Goal: Transaction & Acquisition: Purchase product/service

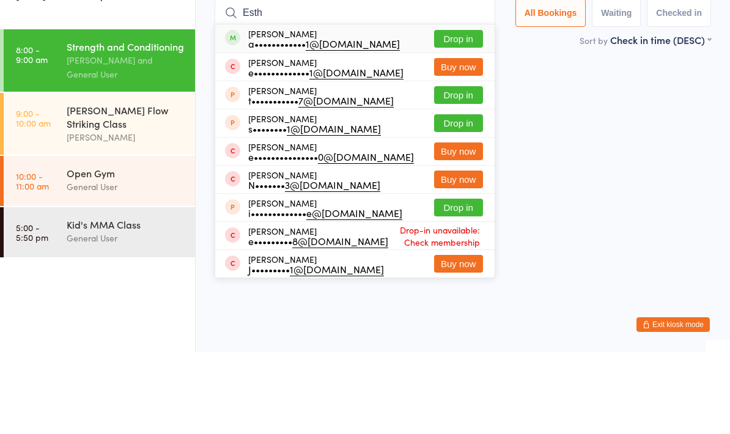
type input "Esth"
click at [456, 112] on button "Drop in" at bounding box center [458, 121] width 49 height 18
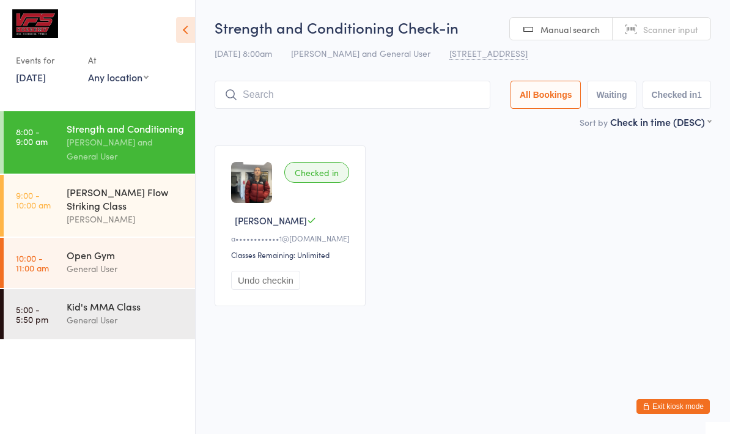
click at [289, 290] on button "Undo checkin" at bounding box center [265, 280] width 69 height 19
click at [284, 97] on input "search" at bounding box center [353, 95] width 276 height 28
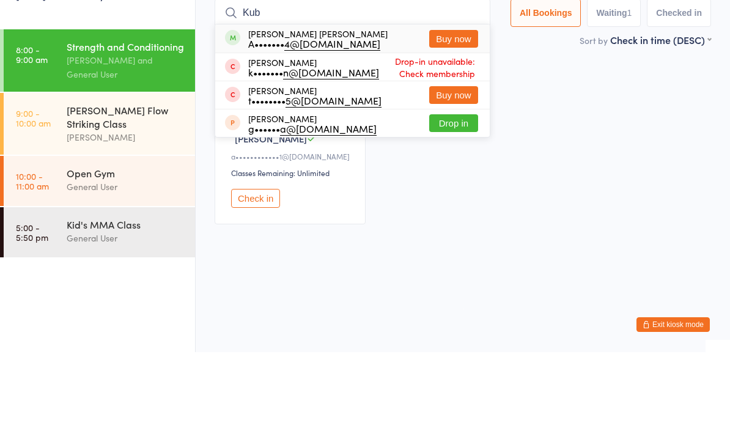
type input "Kub"
click at [286, 111] on div "[PERSON_NAME] [PERSON_NAME] A••••••• 4@[DOMAIN_NAME]" at bounding box center [317, 121] width 139 height 20
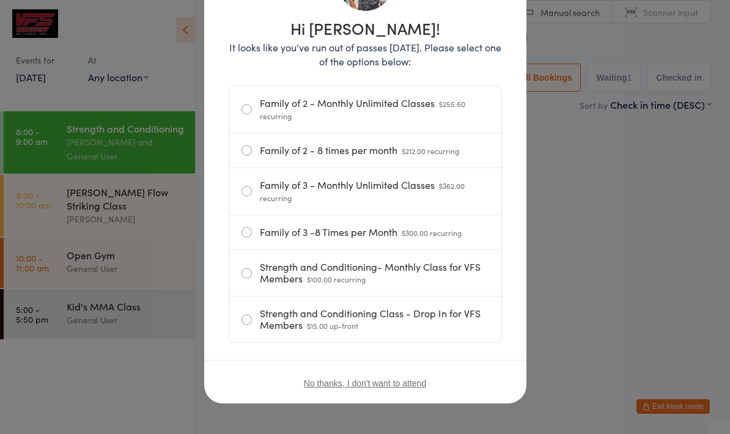
scroll to position [145, 0]
click at [418, 318] on label "Strength and Conditioning Class - Drop In for VFS Members $15.00 up-front" at bounding box center [366, 320] width 248 height 46
click at [0, 0] on input "Strength and Conditioning Class - Drop In for VFS Members $15.00 up-front" at bounding box center [0, 0] width 0 height 0
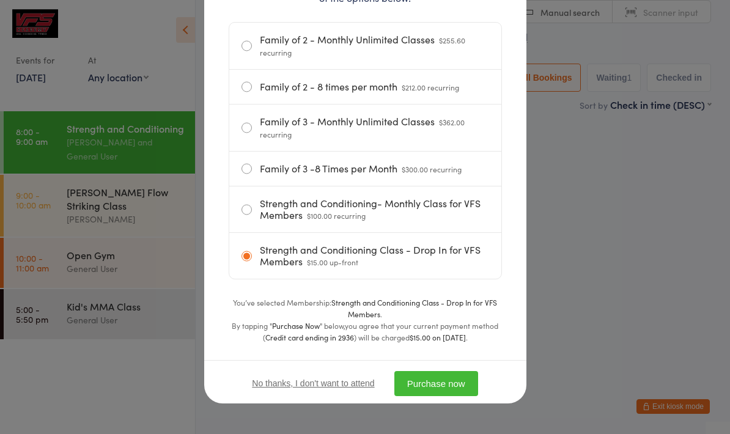
scroll to position [209, 0]
click at [450, 372] on button "Purchase now" at bounding box center [437, 383] width 84 height 25
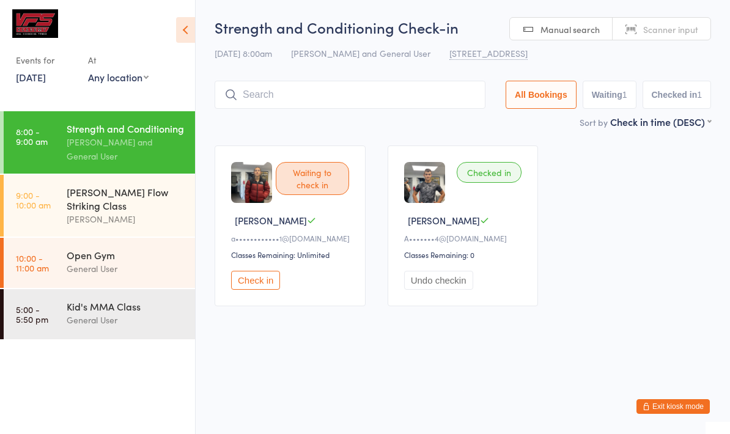
click at [486, 188] on div "Checked in [GEOGRAPHIC_DATA][PERSON_NAME]••••••• 4@[DOMAIN_NAME] Classes Remain…" at bounding box center [463, 226] width 151 height 161
click at [488, 174] on div "Checked in" at bounding box center [489, 172] width 65 height 21
click at [480, 169] on div "Checked in" at bounding box center [489, 172] width 65 height 21
click at [432, 289] on button "Undo checkin" at bounding box center [438, 280] width 69 height 19
